Goal: Use online tool/utility: Utilize a website feature to perform a specific function

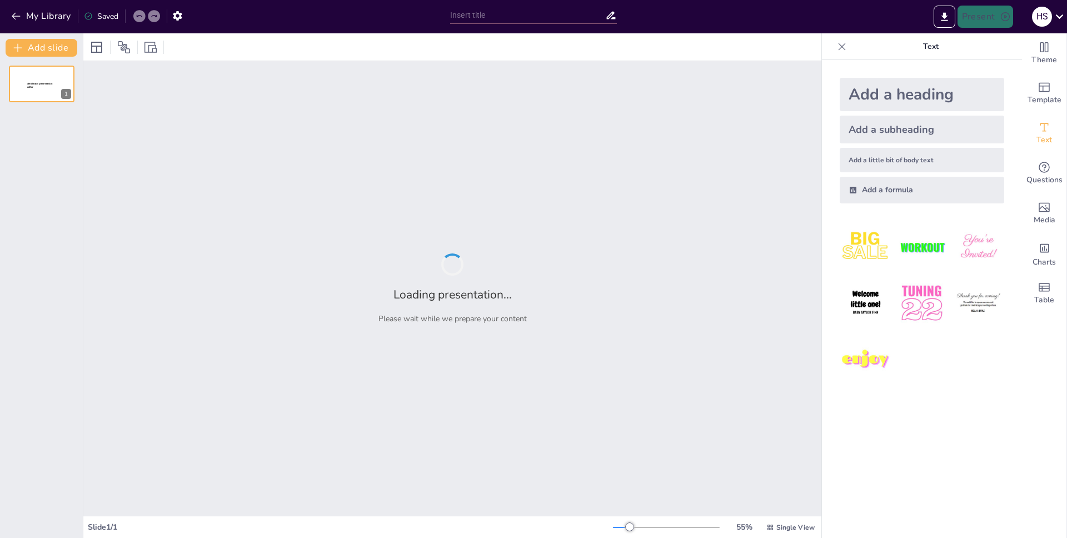
type input "test"
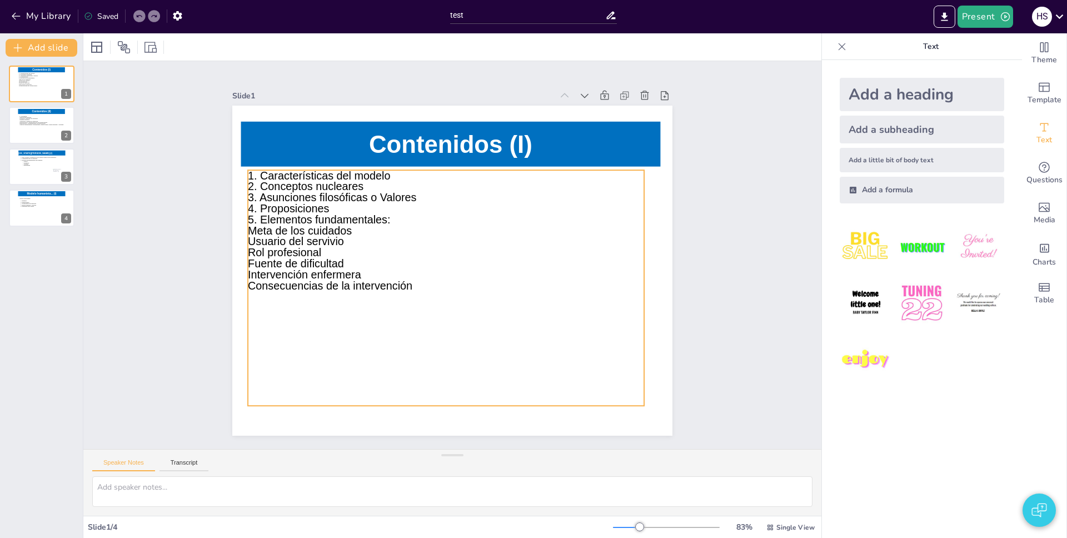
click at [367, 278] on icon at bounding box center [446, 288] width 396 height 236
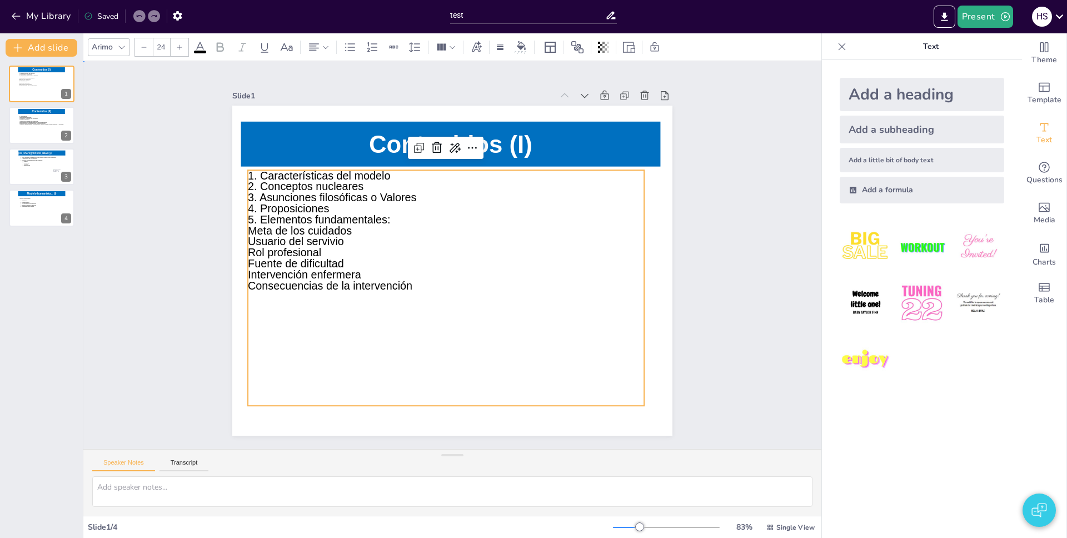
click at [736, 252] on div "Slide 1 Contenidos (I) 1. Características del modelo 2. Conceptos nucleares 3. …" at bounding box center [452, 254] width 775 height 463
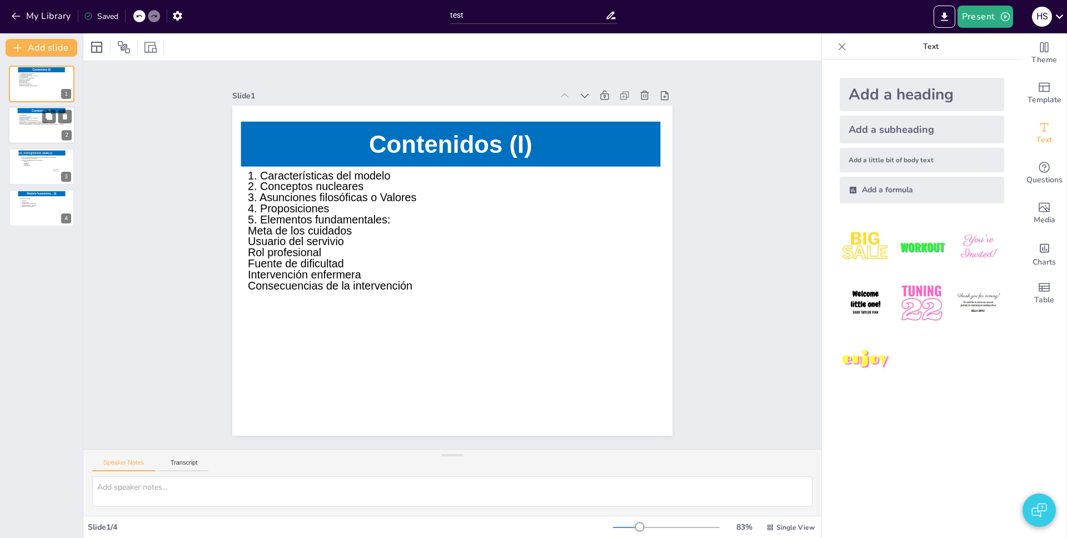
click at [33, 129] on icon at bounding box center [43, 127] width 48 height 25
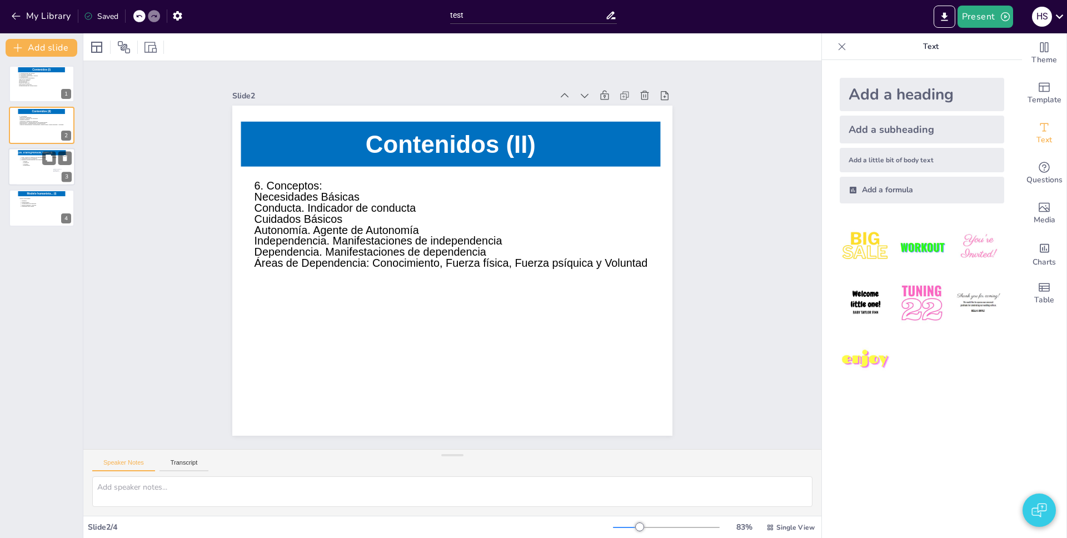
click at [34, 179] on icon at bounding box center [41, 168] width 45 height 25
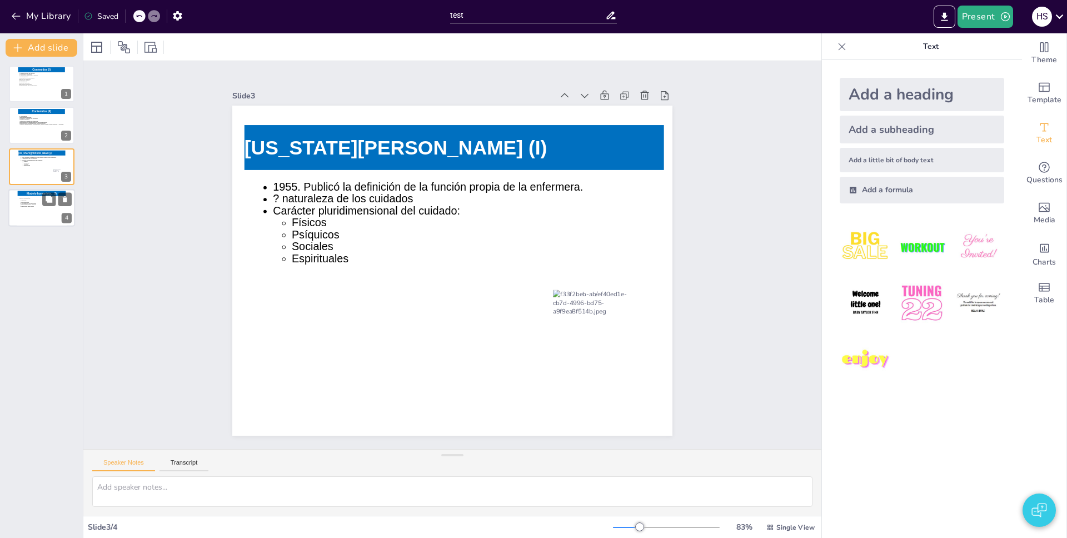
click at [22, 207] on icon at bounding box center [41, 210] width 45 height 25
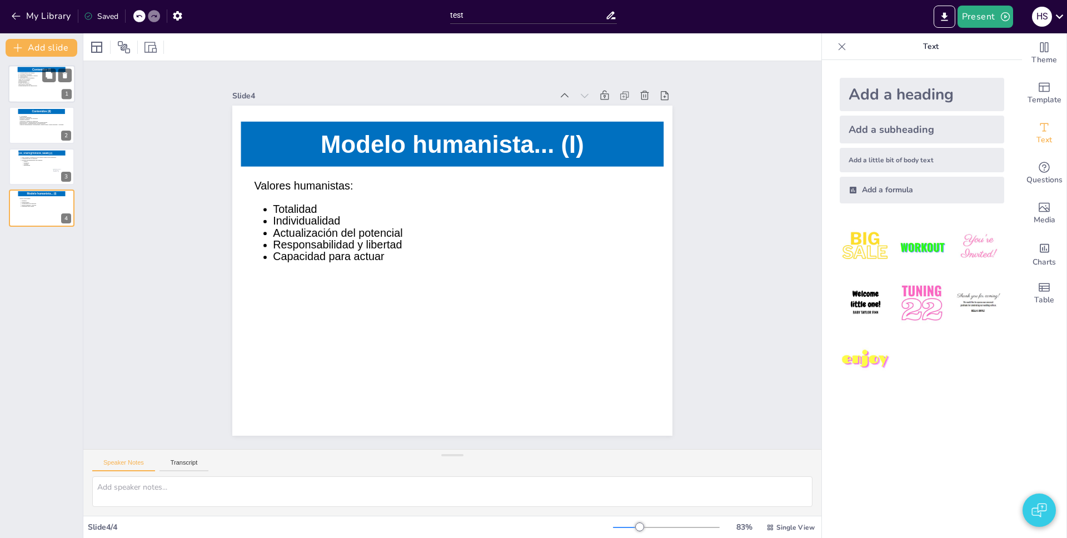
click at [32, 91] on icon at bounding box center [40, 86] width 45 height 27
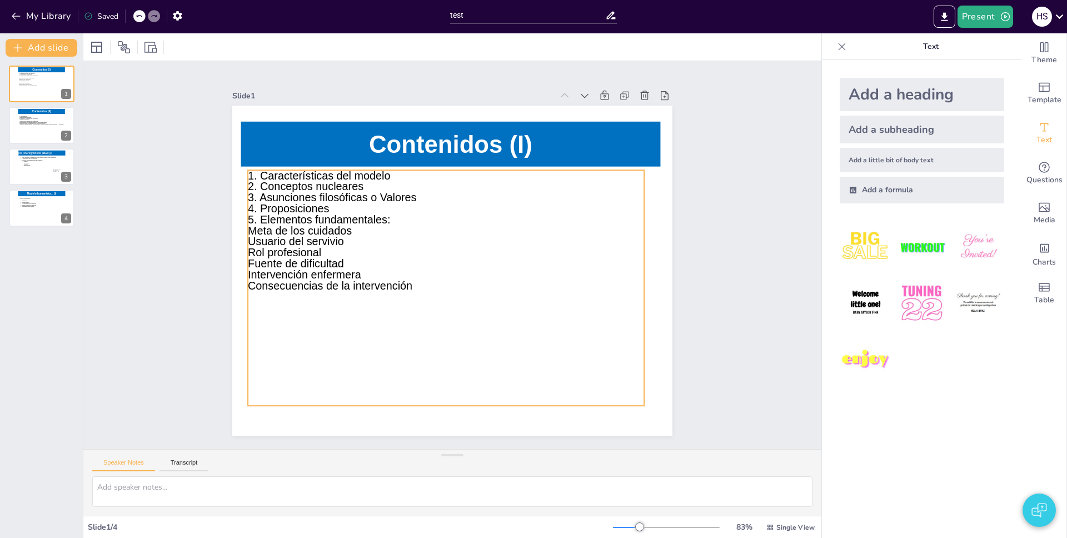
click at [301, 235] on icon at bounding box center [439, 285] width 436 height 313
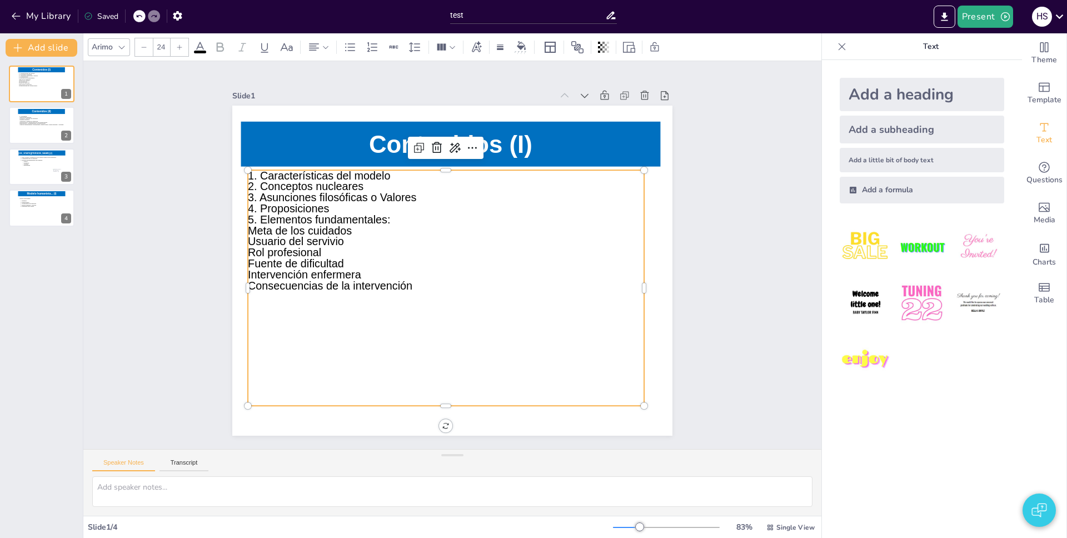
click at [301, 235] on icon at bounding box center [442, 287] width 418 height 276
click at [343, 213] on span "5. Elementos fundamentales:" at bounding box center [329, 193] width 142 height 42
click at [350, 231] on p "Meta de los cuidados" at bounding box center [448, 230] width 395 height 52
click at [353, 271] on p "Intervención enfermera" at bounding box center [443, 274] width 395 height 52
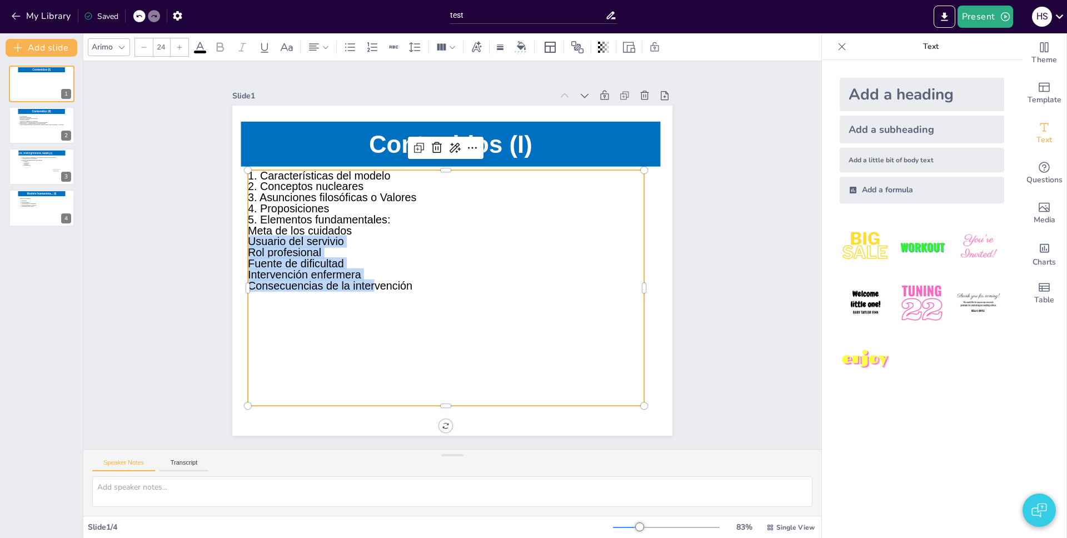
click at [353, 281] on span "Consecuencias de la intervención" at bounding box center [327, 272] width 165 height 29
click at [378, 46] on icon at bounding box center [372, 47] width 13 height 13
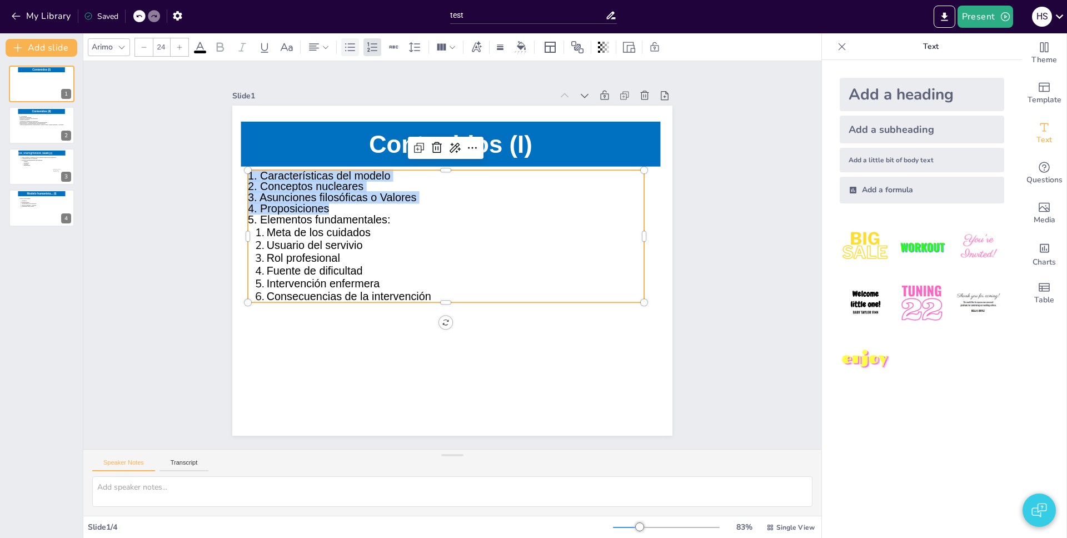
click at [354, 44] on icon at bounding box center [349, 47] width 13 height 13
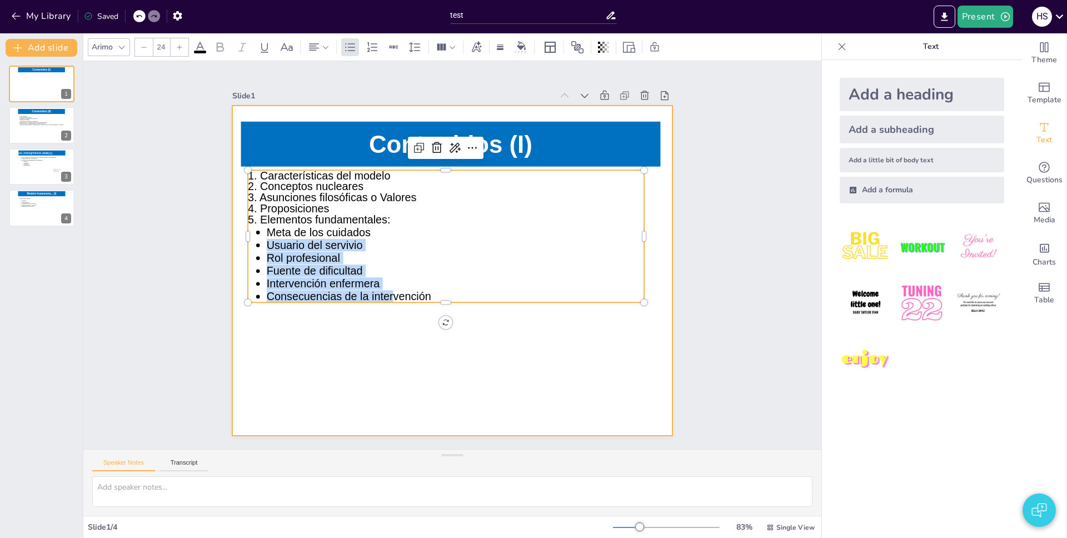
click at [358, 367] on div at bounding box center [450, 270] width 472 height 374
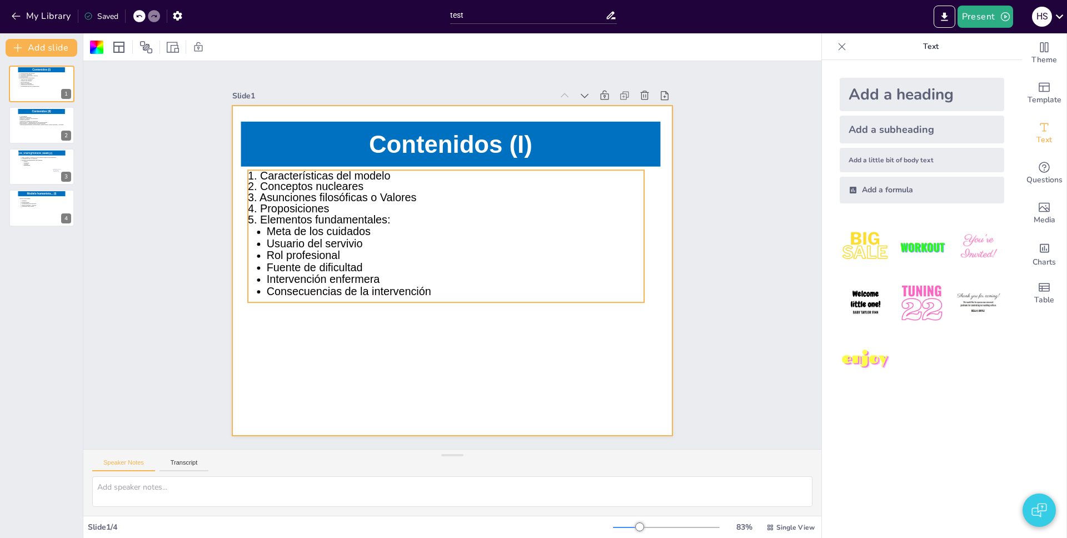
click at [376, 271] on icon at bounding box center [448, 235] width 408 height 173
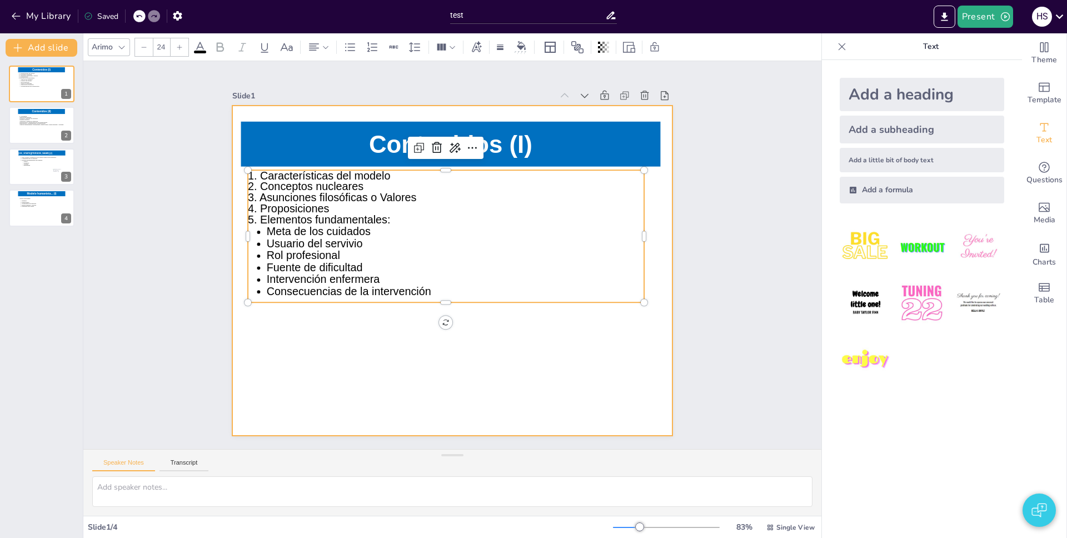
click at [336, 338] on div at bounding box center [446, 269] width 536 height 481
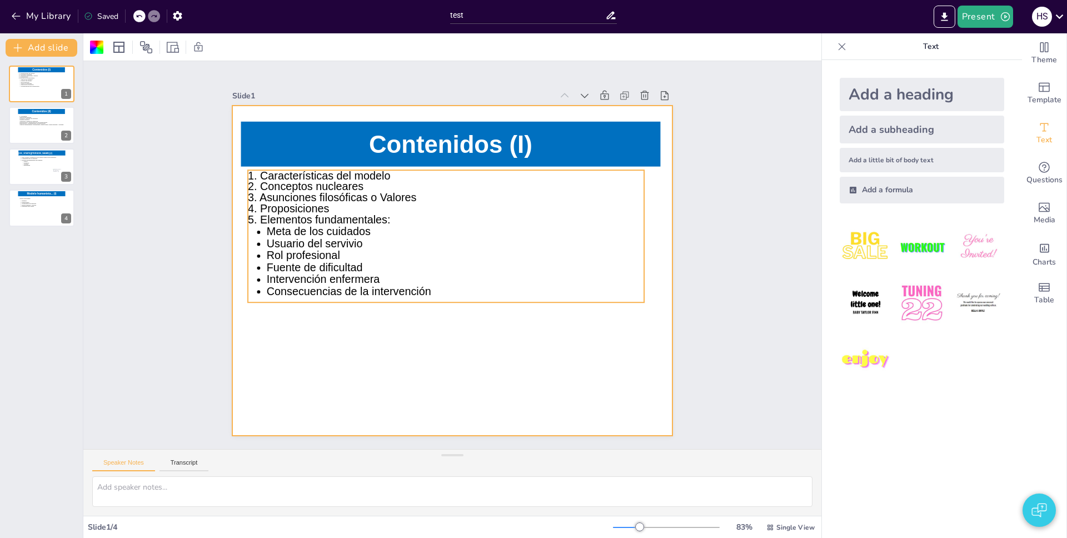
click at [362, 237] on icon at bounding box center [448, 235] width 408 height 173
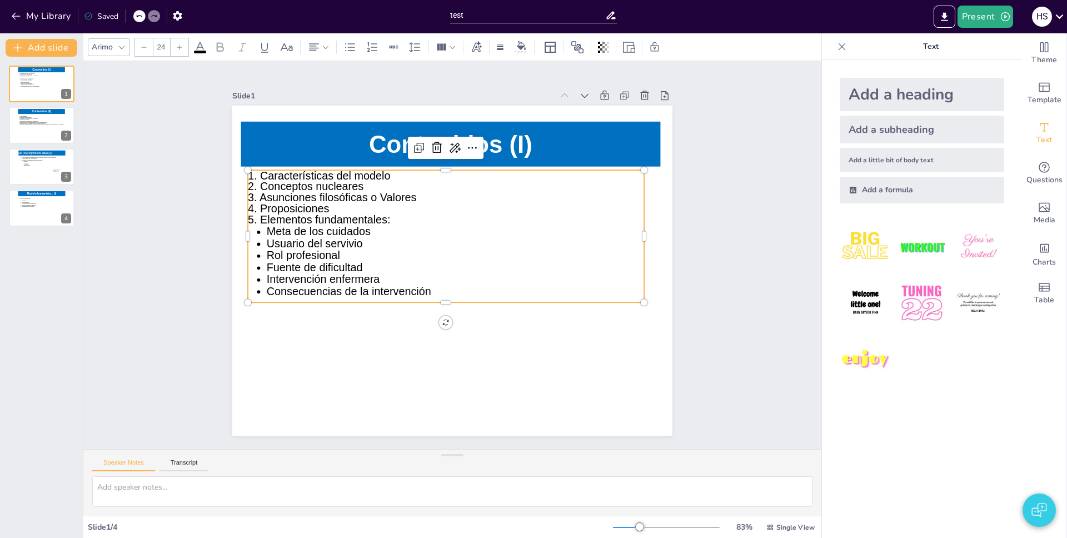
click at [362, 237] on icon at bounding box center [448, 235] width 408 height 173
click at [365, 231] on p "Meta de los cuidados" at bounding box center [458, 233] width 376 height 51
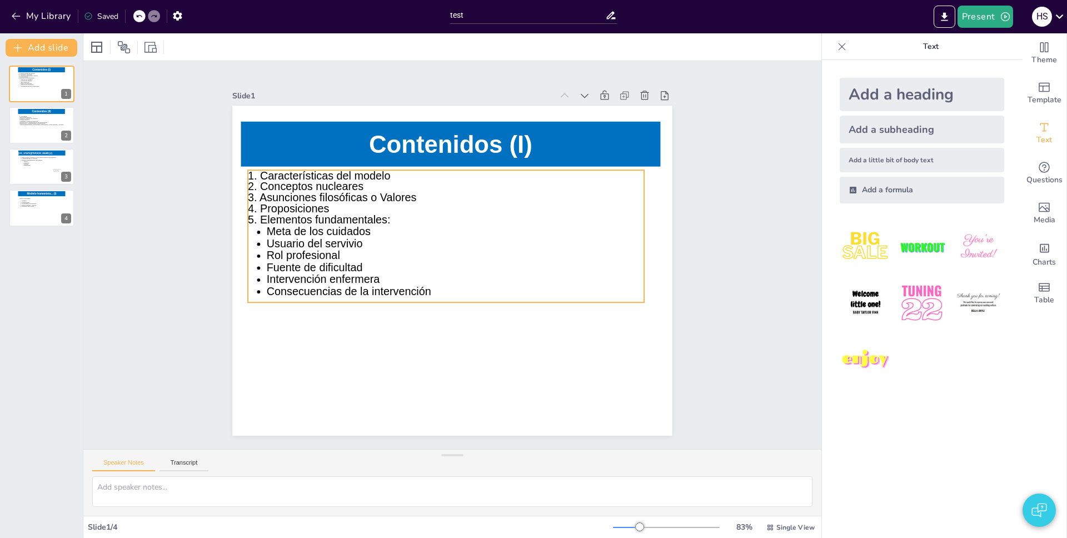
click at [354, 227] on icon at bounding box center [448, 235] width 408 height 173
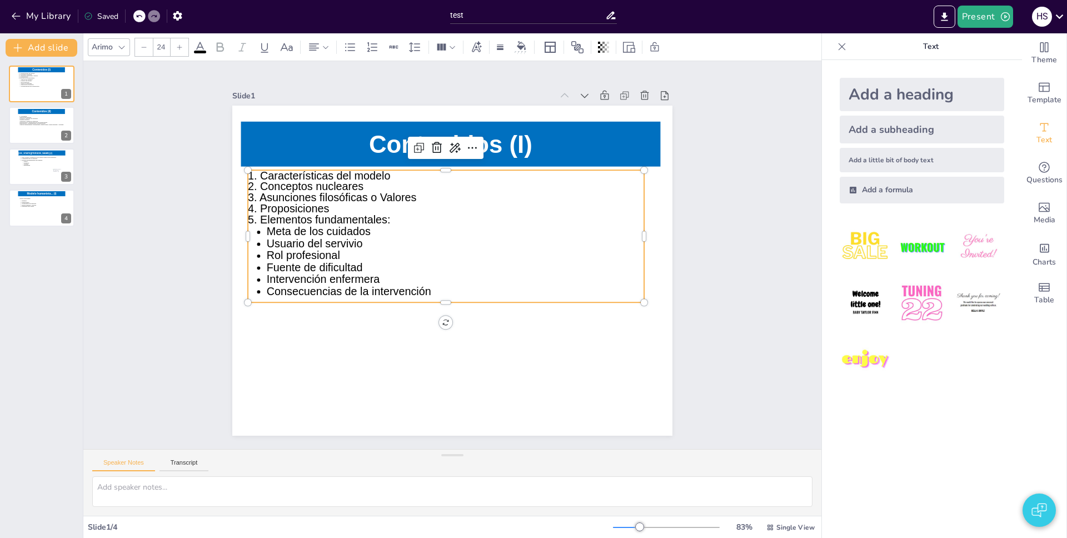
click at [354, 227] on icon at bounding box center [454, 235] width 416 height 282
click at [354, 227] on icon at bounding box center [451, 235] width 417 height 248
click at [328, 255] on p "Rol profesional" at bounding box center [455, 257] width 377 height 50
click at [352, 229] on p "Meta de los cuidados" at bounding box center [448, 230] width 395 height 52
click at [340, 209] on span "5. Elementos fundamentales:" at bounding box center [323, 205] width 143 height 27
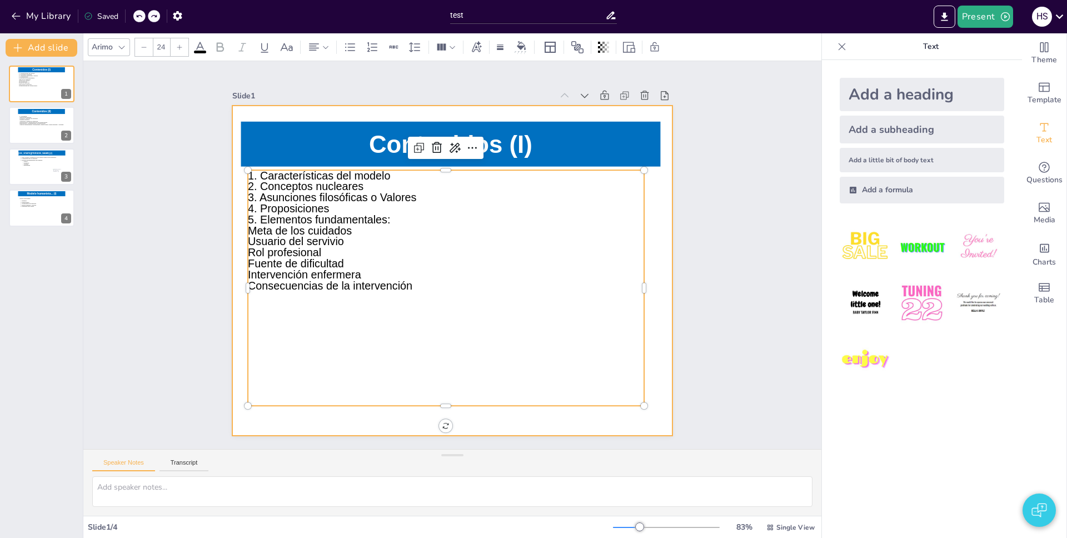
click at [322, 428] on div at bounding box center [448, 270] width 499 height 415
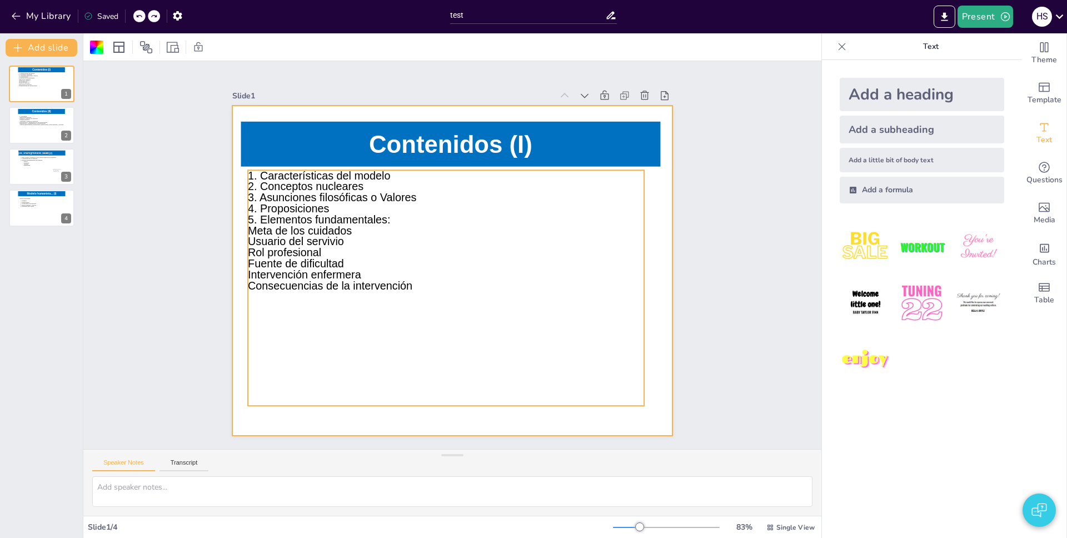
click at [290, 230] on icon at bounding box center [442, 287] width 418 height 276
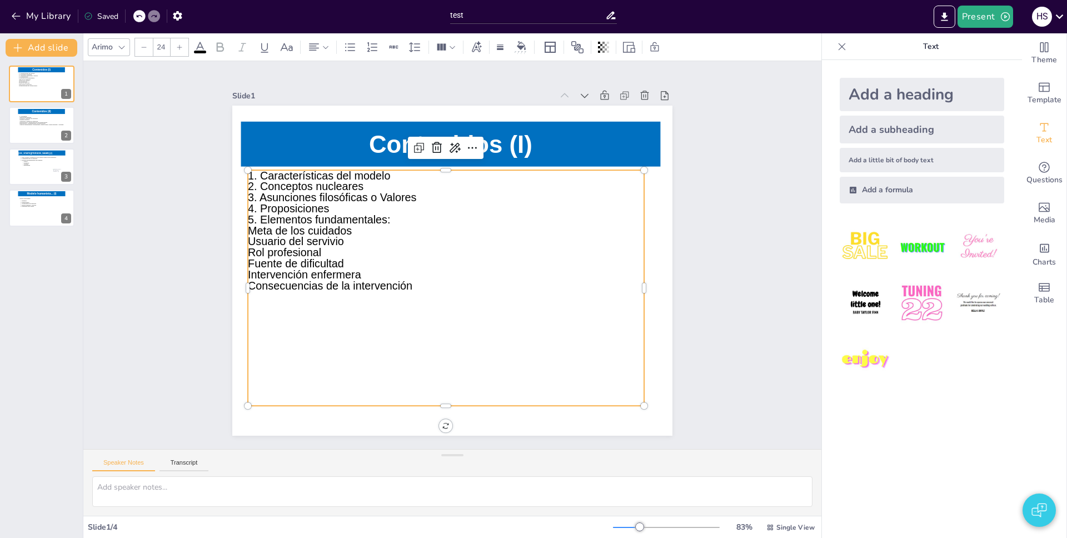
click at [290, 230] on icon at bounding box center [436, 284] width 450 height 347
click at [289, 216] on span "5. Elementos fundamentales:" at bounding box center [323, 205] width 143 height 27
click at [239, 201] on div at bounding box center [241, 244] width 58 height 232
click at [255, 193] on span "3. Asunciones filosóficas o Valores" at bounding box center [339, 185] width 169 height 30
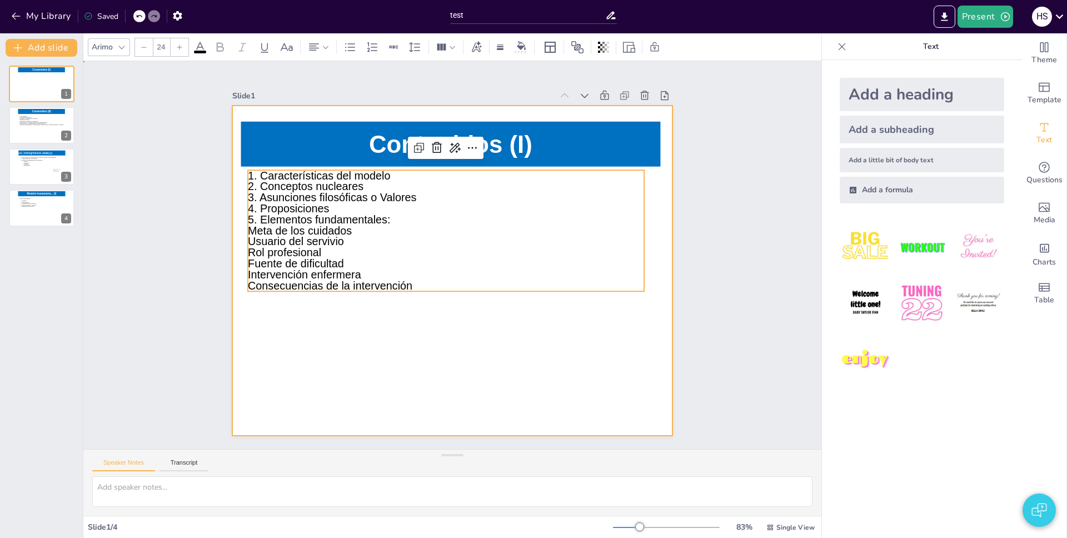
click at [296, 320] on div at bounding box center [448, 270] width 499 height 415
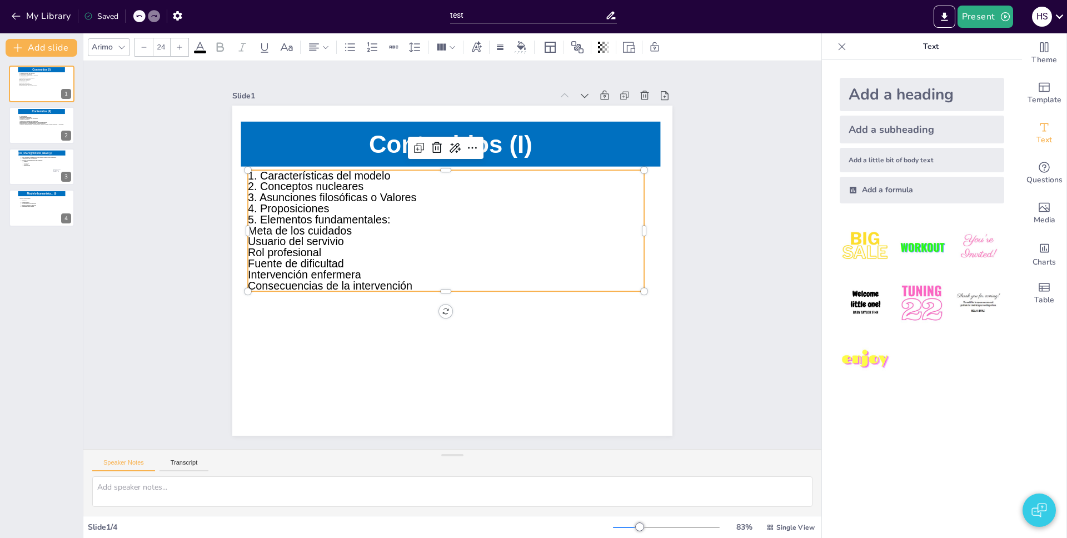
click at [310, 241] on icon at bounding box center [454, 229] width 414 height 237
click at [30, 127] on icon at bounding box center [43, 127] width 48 height 25
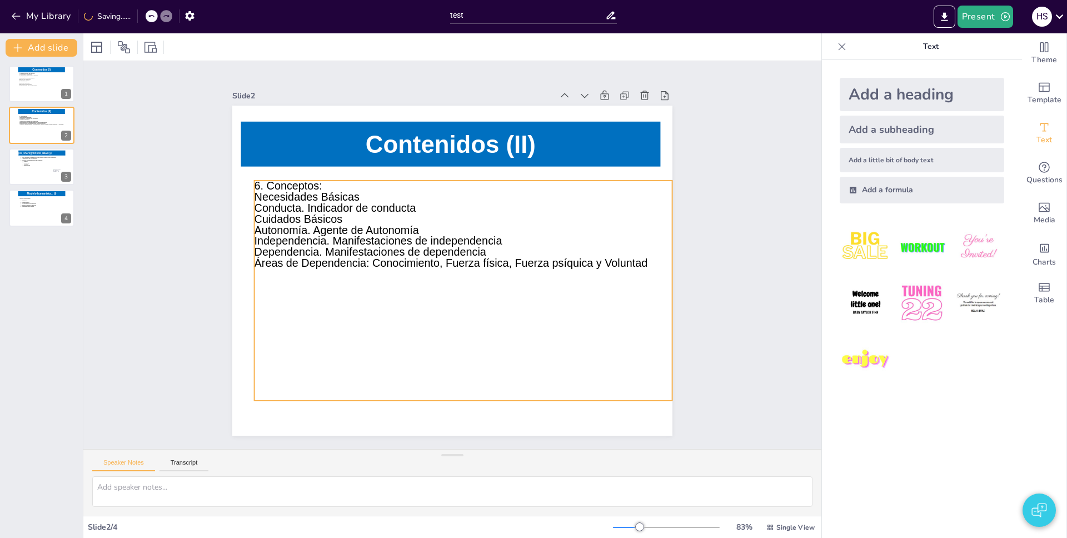
click at [311, 198] on icon at bounding box center [459, 291] width 439 height 263
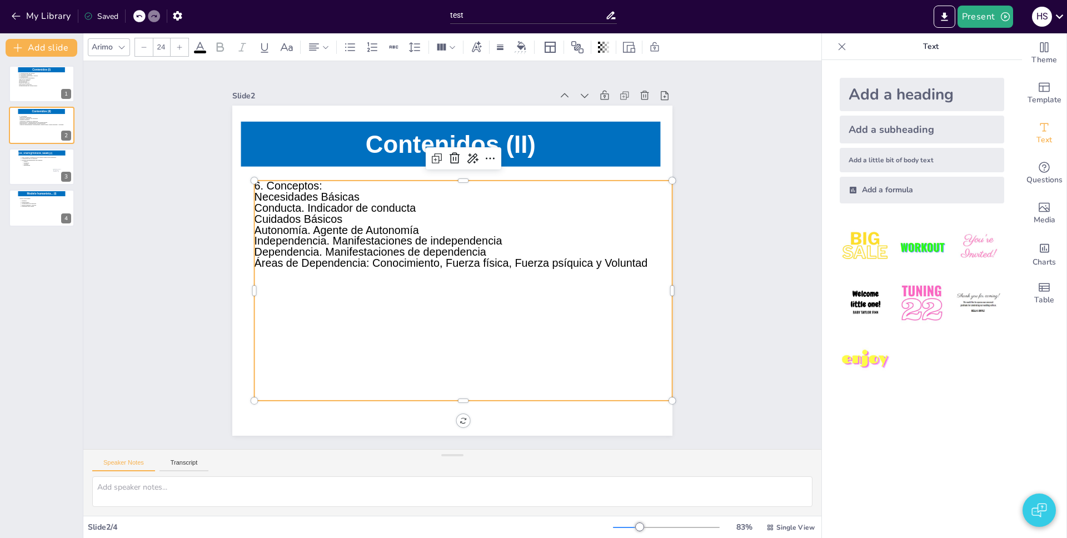
click at [293, 187] on icon at bounding box center [459, 291] width 439 height 263
click at [293, 187] on icon at bounding box center [441, 290] width 468 height 424
click at [292, 166] on span "6. Conceptos:" at bounding box center [306, 153] width 69 height 26
click at [196, 232] on div "Slide 1 Contenidos (I) 1. Características del modelo 2. Conceptos nucleares 3. …" at bounding box center [453, 255] width 590 height 499
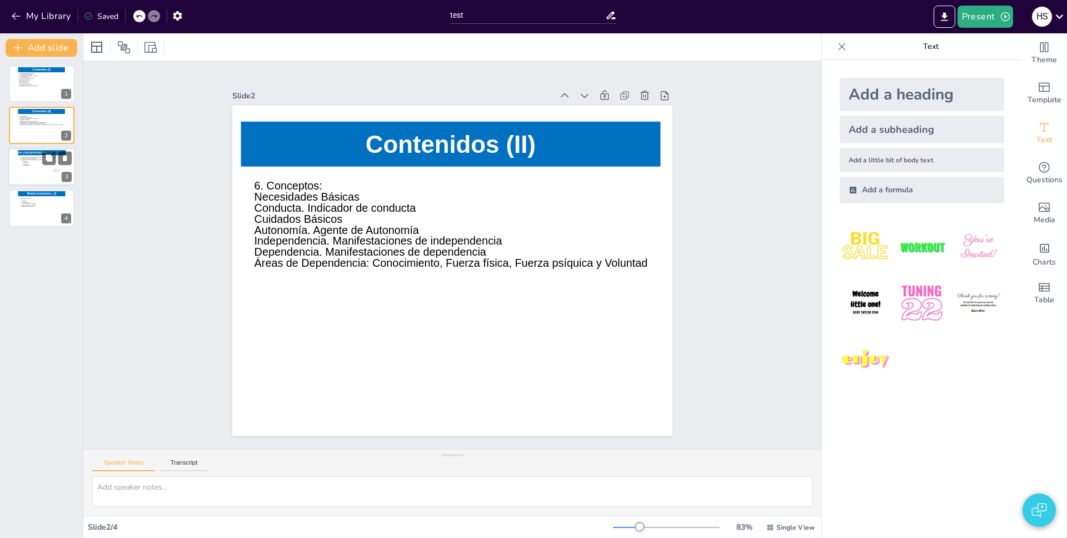
click at [28, 172] on icon at bounding box center [41, 168] width 45 height 25
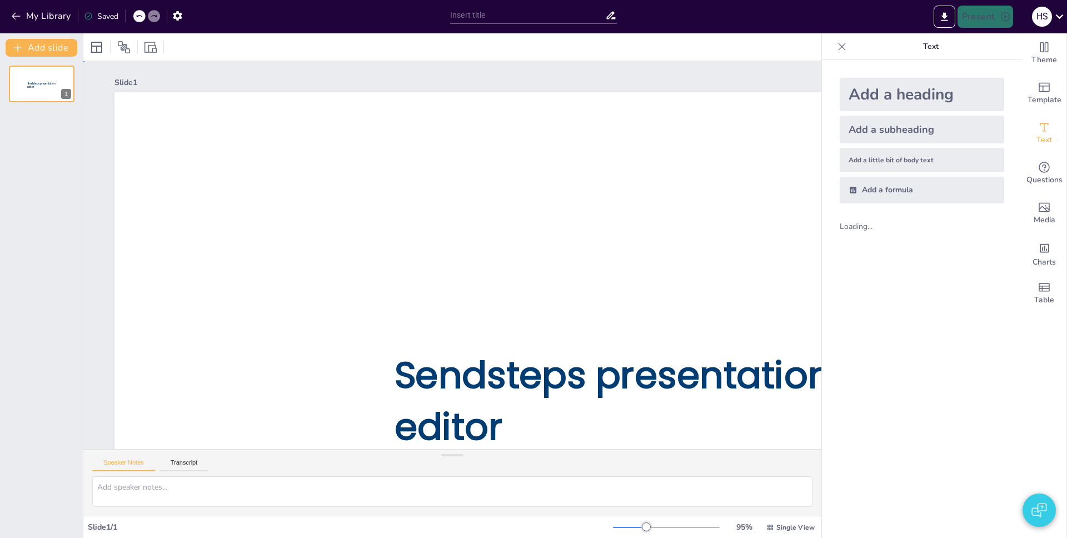
click at [309, 190] on div "Sendsteps presentation editor" at bounding box center [621, 377] width 1014 height 570
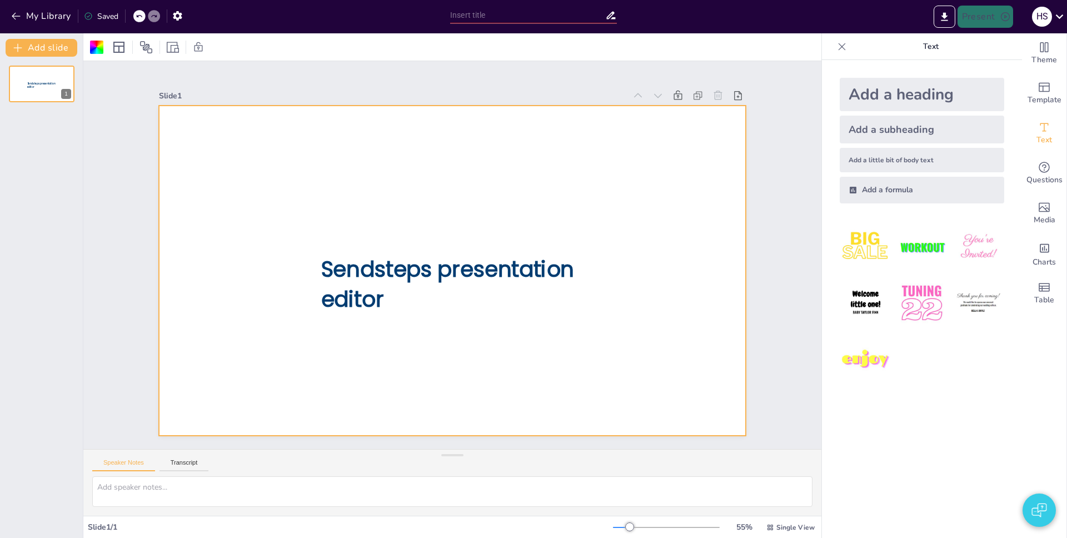
type input "test"
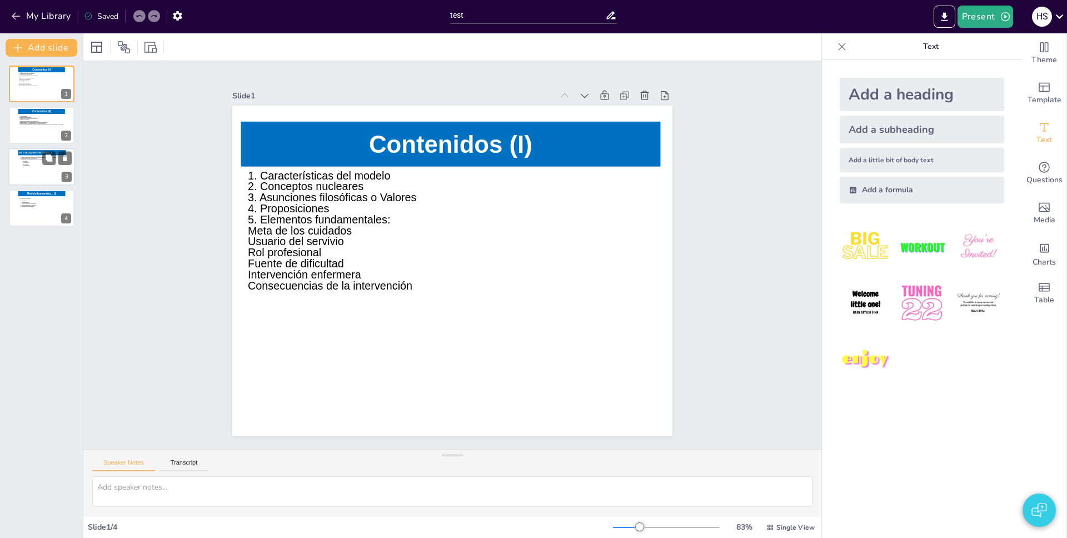
click at [48, 176] on icon at bounding box center [41, 168] width 45 height 25
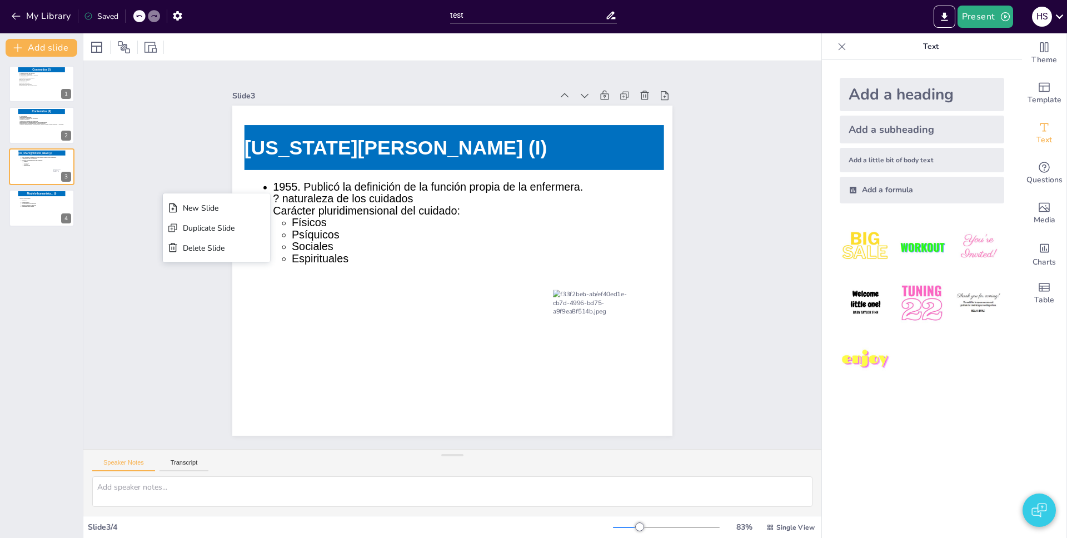
click at [201, 133] on div "Slide 1 Contenidos (I) 1. Características del modelo 2. Conceptos nucleares 3. …" at bounding box center [452, 254] width 502 height 361
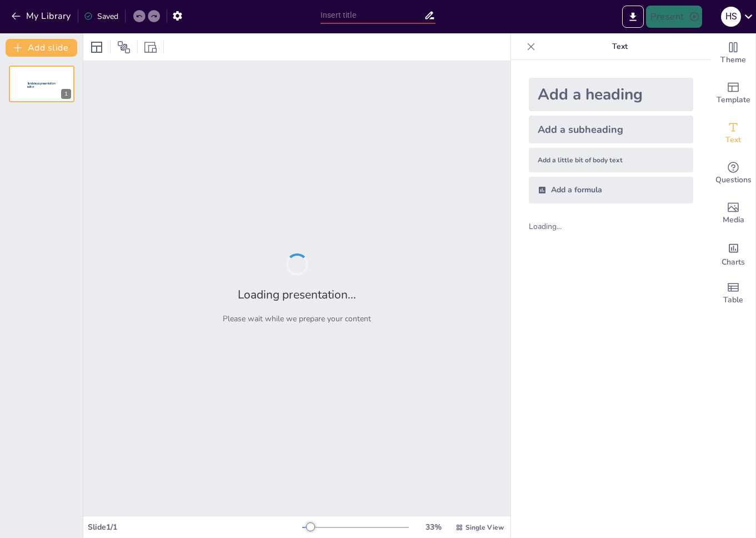
type input "test"
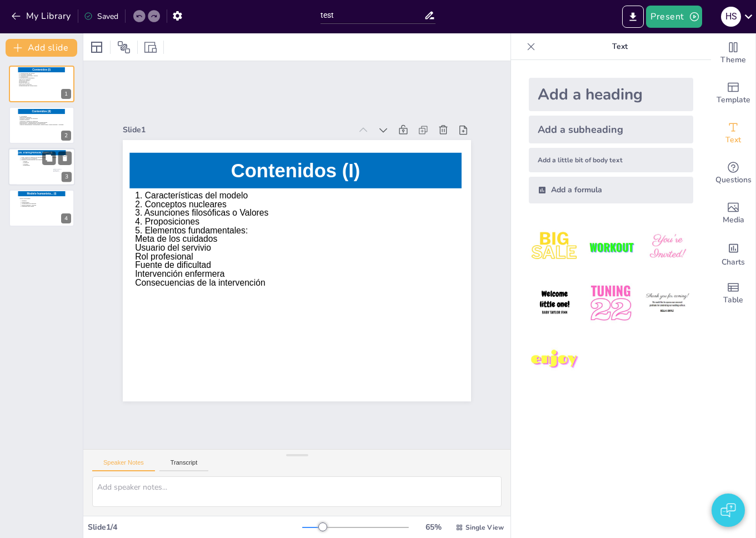
click at [41, 171] on icon at bounding box center [41, 168] width 45 height 25
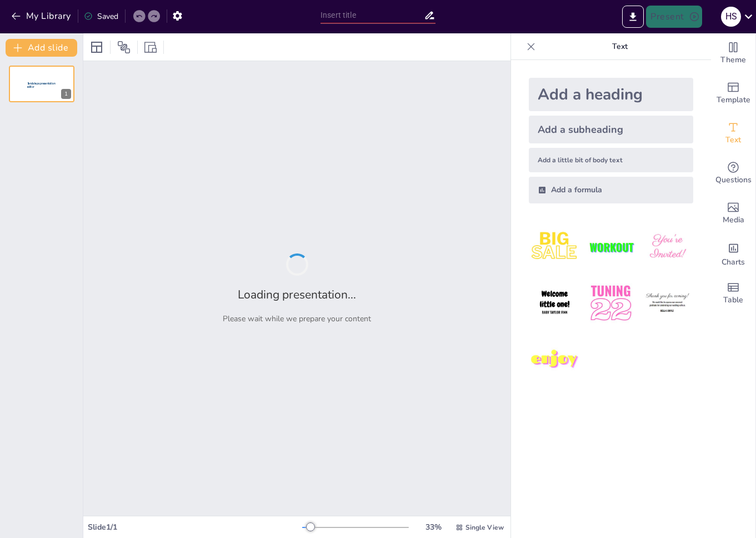
type input "test"
